Goal: Task Accomplishment & Management: Manage account settings

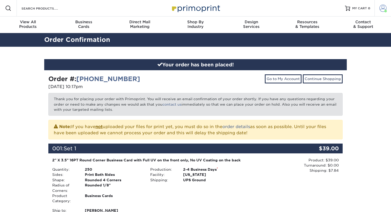
click at [382, 10] on span at bounding box center [382, 8] width 7 height 7
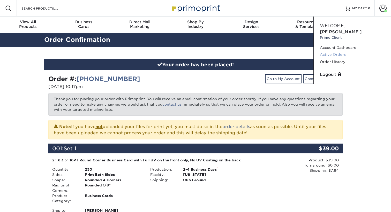
click at [337, 51] on link "Active Orders" at bounding box center [352, 54] width 65 height 7
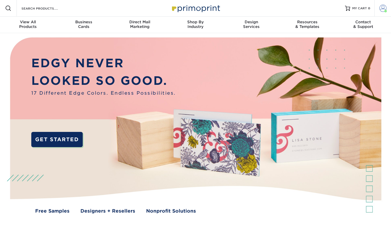
click at [355, 13] on link "Account" at bounding box center [382, 8] width 17 height 17
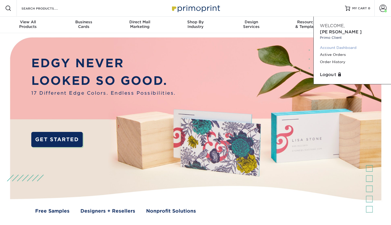
click at [341, 44] on link "Account Dashboard" at bounding box center [352, 47] width 65 height 7
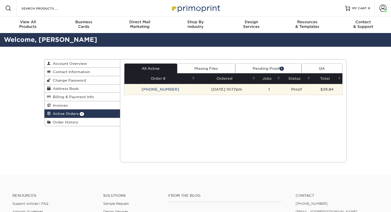
click at [163, 88] on td "25928-101740-07" at bounding box center [160, 89] width 72 height 11
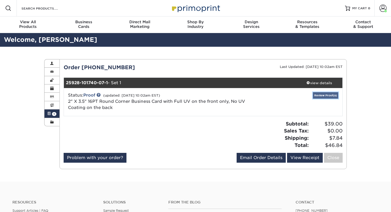
click at [318, 94] on link "Review Proof(s)" at bounding box center [325, 95] width 25 height 6
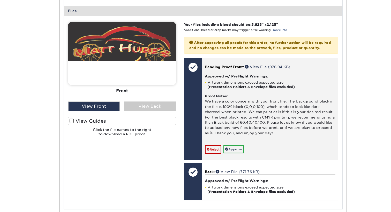
scroll to position [217, 0]
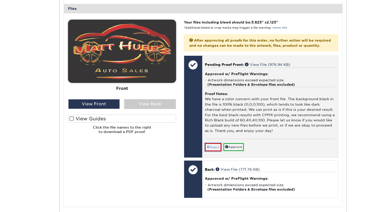
click at [216, 149] on link "Reject" at bounding box center [213, 147] width 17 height 8
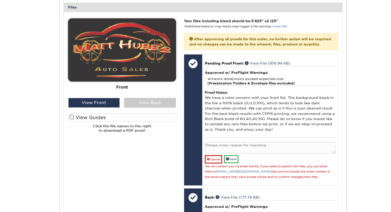
scroll to position [218, 0]
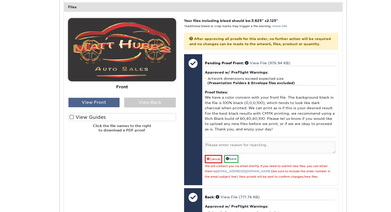
click at [115, 99] on div "View Front" at bounding box center [94, 103] width 52 height 10
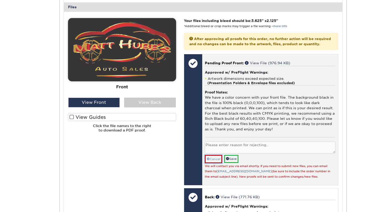
click at [212, 160] on link "Cancel" at bounding box center [213, 159] width 17 height 8
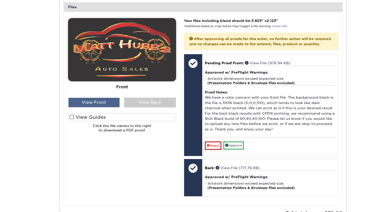
click at [98, 98] on div "View Front" at bounding box center [94, 103] width 52 height 10
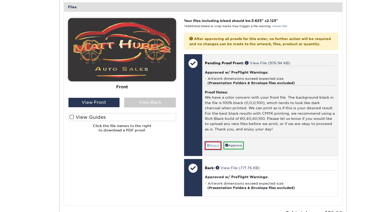
click at [214, 147] on link "Reject" at bounding box center [213, 146] width 17 height 8
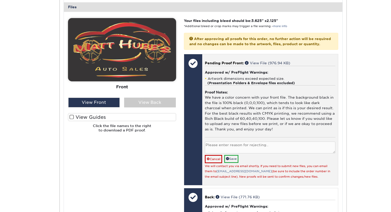
click at [219, 150] on textarea at bounding box center [270, 148] width 131 height 12
type textarea "Upload New File"
click at [234, 162] on link "Save" at bounding box center [231, 159] width 14 height 8
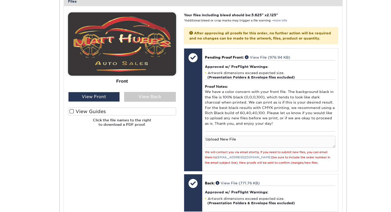
scroll to position [223, 0]
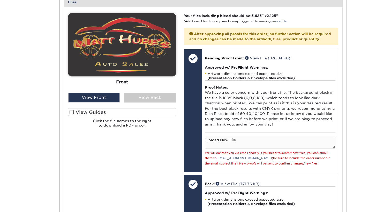
click at [72, 111] on span at bounding box center [72, 112] width 4 height 5
click at [0, 0] on input "View Guides" at bounding box center [0, 0] width 0 height 0
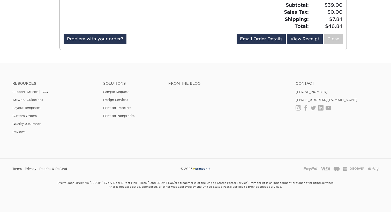
scroll to position [449, 0]
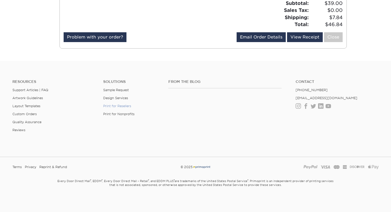
click at [128, 108] on link "Print for Resellers" at bounding box center [117, 106] width 28 height 4
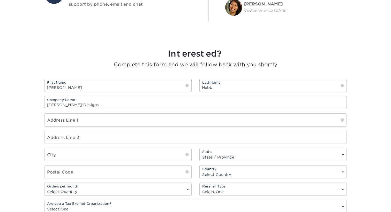
scroll to position [341, 0]
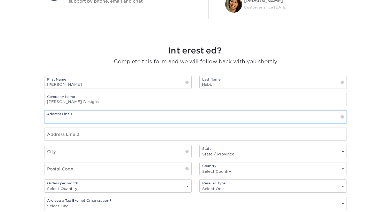
click at [118, 115] on input "text" at bounding box center [195, 117] width 302 height 13
type input "4605 Canyon Way"
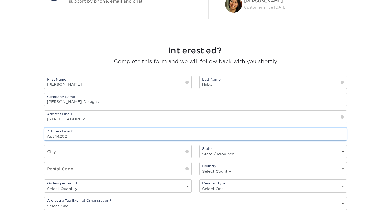
type input "Apt 14202"
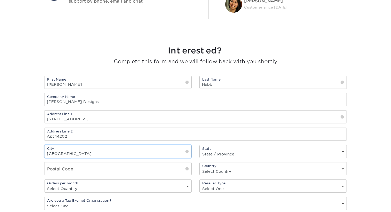
type input "Arlington"
click at [212, 151] on select "State / Province Alabama Alaska Arizona Arkansas California Colorado Connecticu…" at bounding box center [273, 153] width 147 height 7
select select "TX"
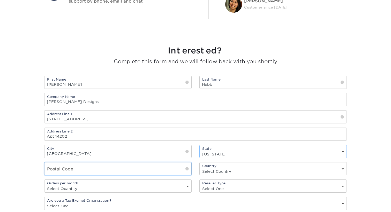
click at [157, 165] on input "text" at bounding box center [117, 169] width 147 height 13
type input "76018"
click at [274, 171] on select "Select Country United States Canada" at bounding box center [273, 171] width 147 height 7
select select "US"
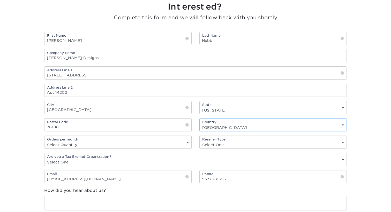
scroll to position [395, 0]
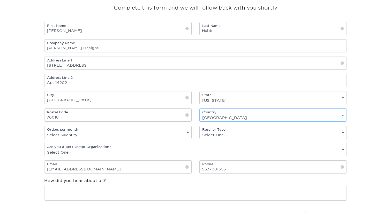
click at [156, 133] on select "Select Quantity 1 - 9 10 - 19 20 or more" at bounding box center [117, 134] width 147 height 7
select select "20+"
click at [217, 134] on select "Select One freelance graphic designer print broker / reseller print shop other" at bounding box center [273, 134] width 147 height 7
select select "freelance"
click at [161, 149] on select "Select One Yes No" at bounding box center [195, 152] width 302 height 7
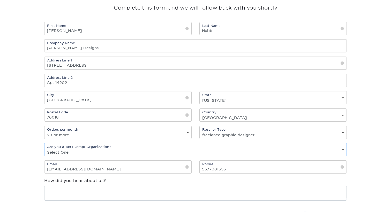
select select "no"
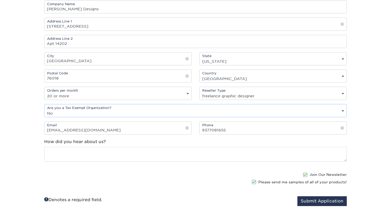
scroll to position [435, 0]
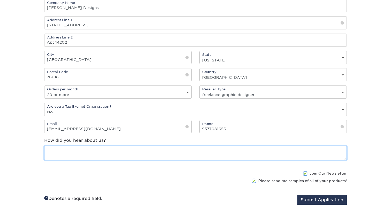
click at [181, 156] on textarea at bounding box center [195, 153] width 302 height 15
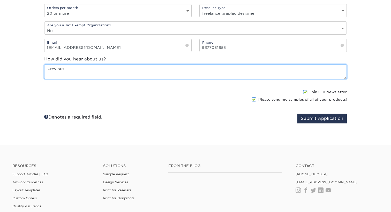
scroll to position [517, 0]
type textarea "Previous Reseller"
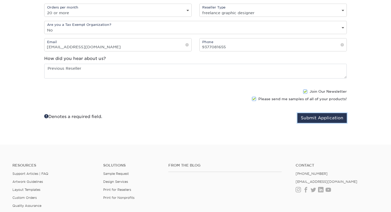
click at [307, 115] on button "Submit Application" at bounding box center [321, 118] width 49 height 10
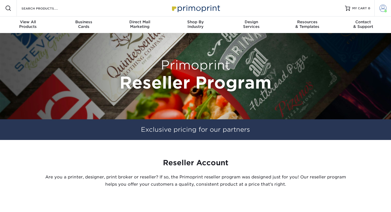
click at [383, 10] on span at bounding box center [382, 8] width 7 height 7
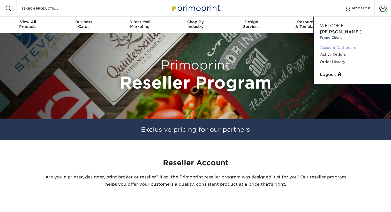
click at [331, 44] on link "Account Dashboard" at bounding box center [352, 47] width 65 height 7
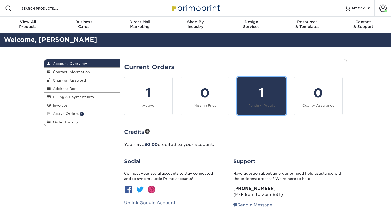
click at [270, 97] on div "1" at bounding box center [261, 93] width 42 height 19
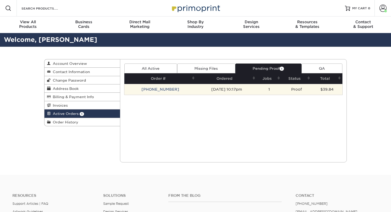
click at [164, 90] on td "[PHONE_NUMBER]" at bounding box center [160, 89] width 72 height 11
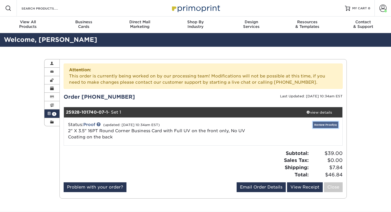
click at [319, 123] on link "Review Proof(s)" at bounding box center [325, 125] width 25 height 6
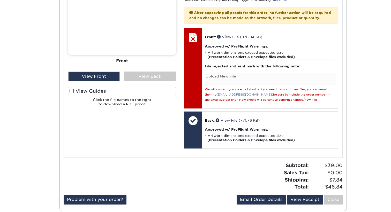
scroll to position [278, 0]
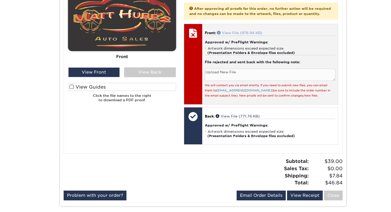
click at [251, 35] on link "View File (976.94 KB)" at bounding box center [239, 33] width 45 height 4
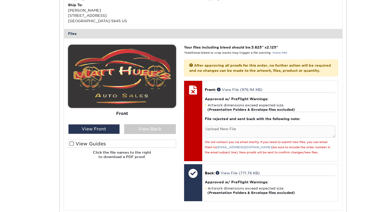
scroll to position [0, 0]
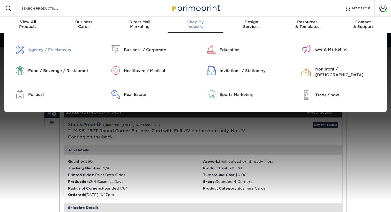
click at [62, 48] on div "Agency / Freelancers" at bounding box center [62, 50] width 68 height 6
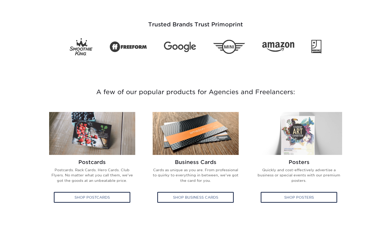
scroll to position [140, 0]
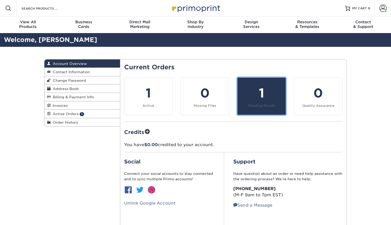
click at [274, 87] on div "1" at bounding box center [261, 93] width 42 height 19
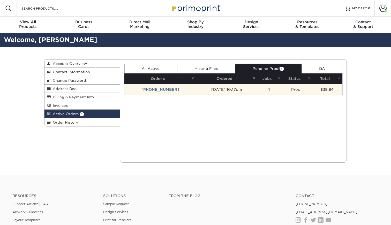
click at [165, 90] on td "[PHONE_NUMBER]" at bounding box center [160, 89] width 72 height 11
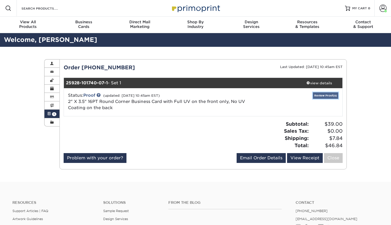
click at [324, 94] on link "Review Proof(s)" at bounding box center [325, 95] width 25 height 6
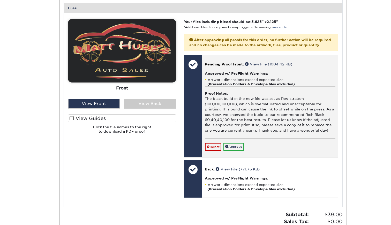
scroll to position [218, 0]
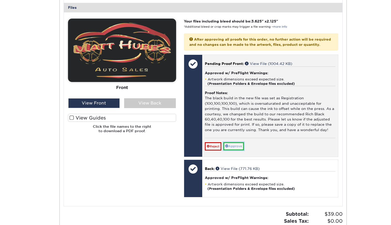
click at [240, 147] on link "Approve" at bounding box center [233, 146] width 20 height 8
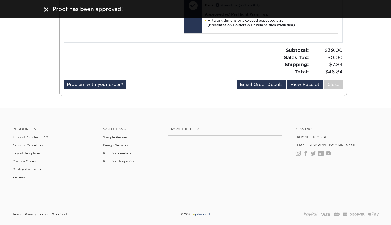
scroll to position [373, 0]
